Goal: Task Accomplishment & Management: Use online tool/utility

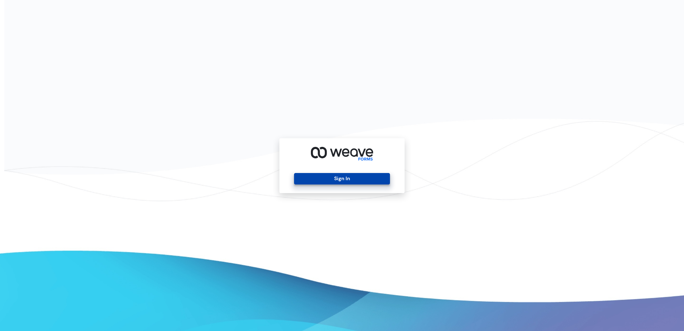
click at [349, 180] on button "Sign In" at bounding box center [342, 178] width 96 height 11
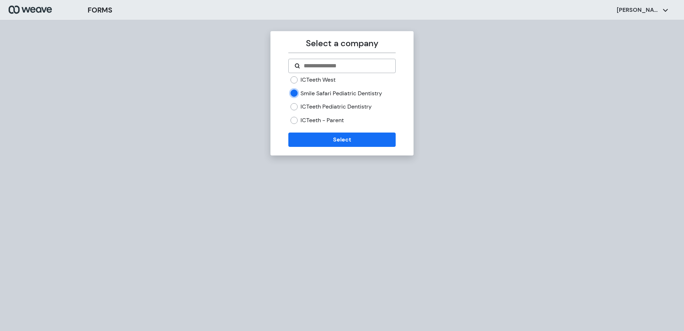
click at [290, 105] on div "ICTeeth West Smile Safari Pediatric Dentistry ICTeeth Pediatric Dentistry ICTee…" at bounding box center [342, 103] width 107 height 54
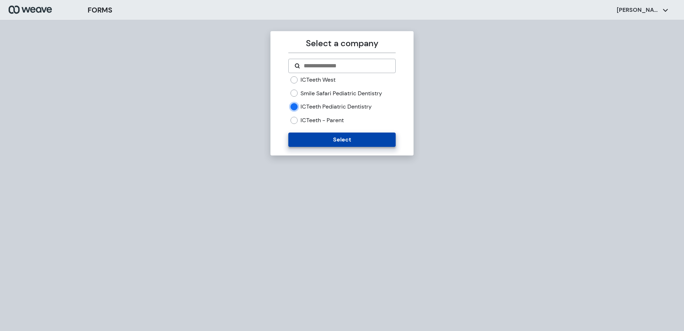
click at [348, 139] on button "Select" at bounding box center [342, 139] width 107 height 14
